Goal: Task Accomplishment & Management: Manage account settings

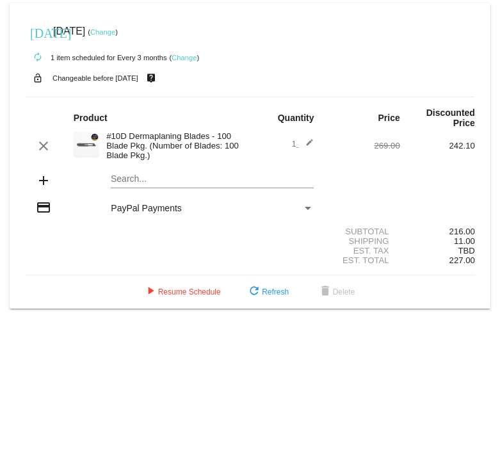
click at [263, 95] on div "PayPal Payments" at bounding box center [206, 208] width 191 height 10
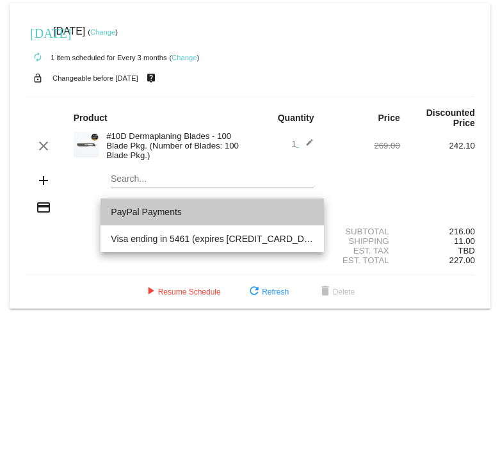
click at [268, 95] on span "PayPal Payments" at bounding box center [212, 212] width 203 height 27
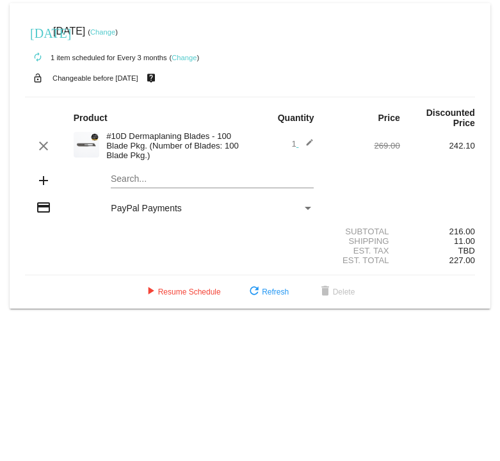
click at [274, 95] on div "PayPal Payments" at bounding box center [206, 208] width 191 height 10
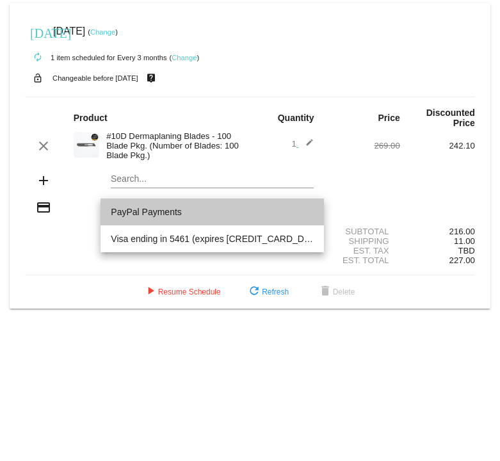
click at [274, 95] on span "PayPal Payments" at bounding box center [212, 212] width 203 height 27
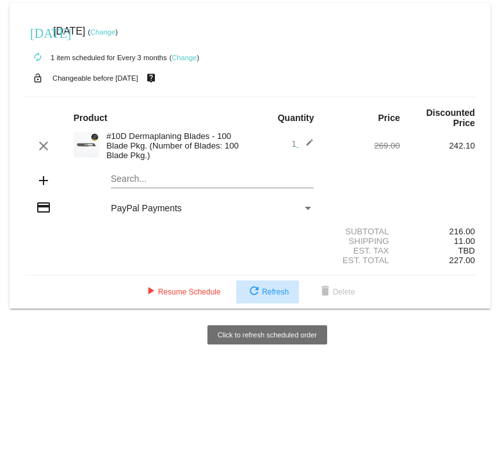
click at [263, 95] on span "refresh Refresh" at bounding box center [268, 292] width 42 height 9
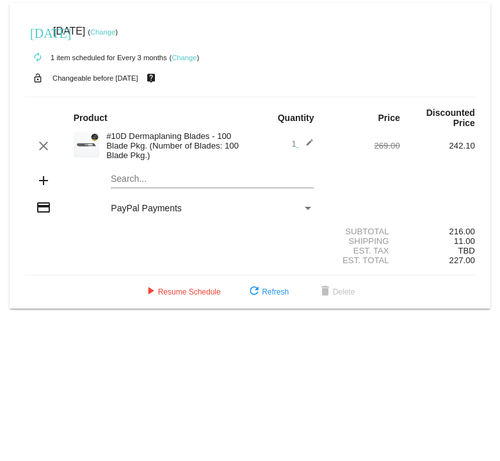
click at [115, 34] on link "Change" at bounding box center [102, 32] width 25 height 8
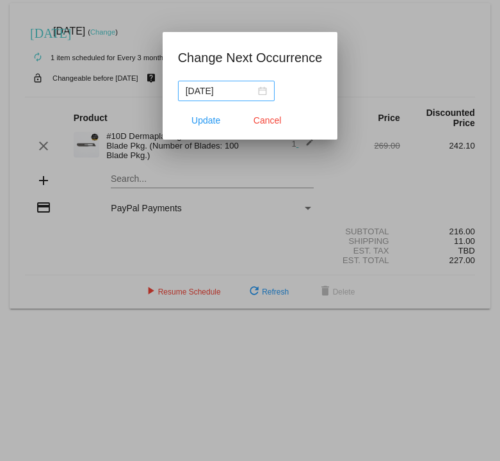
click at [255, 95] on div "2025-08-12" at bounding box center [226, 91] width 81 height 14
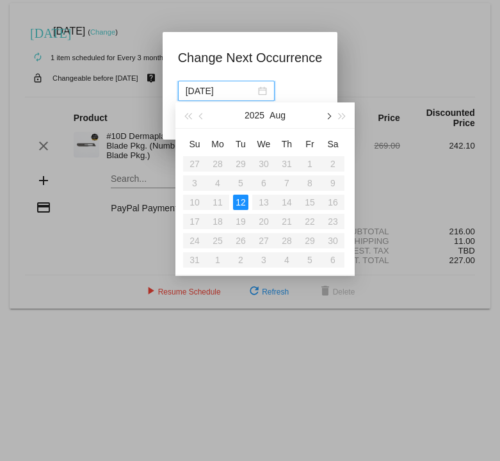
click at [329, 95] on span "button" at bounding box center [328, 116] width 6 height 6
click at [213, 95] on div "29" at bounding box center [217, 240] width 15 height 15
type input "2025-09-29"
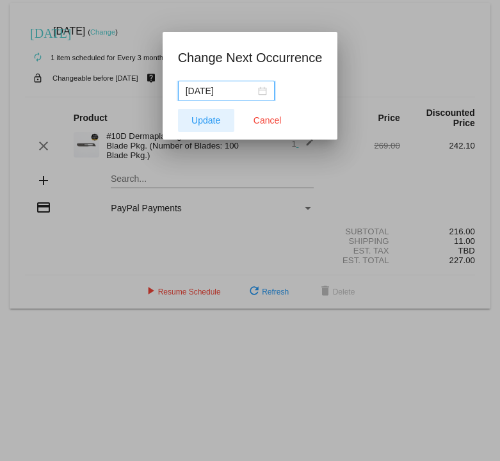
click at [208, 95] on span "Update" at bounding box center [205, 120] width 29 height 10
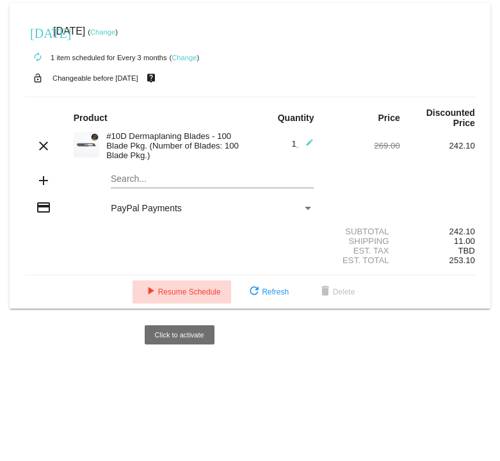
click at [189, 95] on span "play_arrow Resume Schedule" at bounding box center [182, 292] width 78 height 9
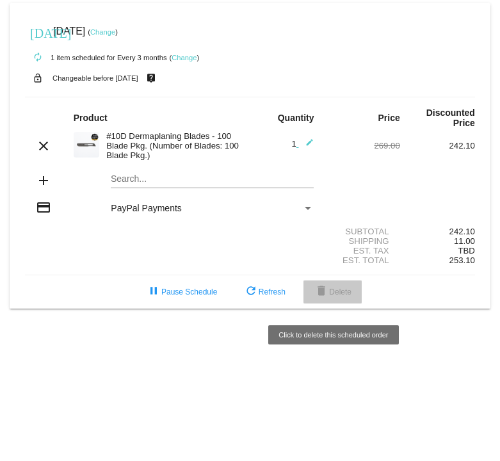
click at [337, 95] on span "delete Delete" at bounding box center [333, 292] width 38 height 9
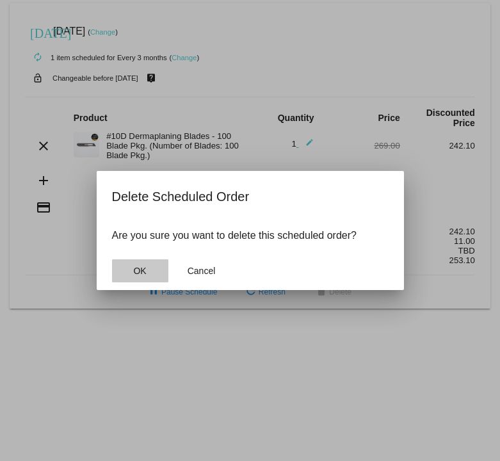
click at [154, 95] on button "OK" at bounding box center [140, 270] width 56 height 23
